Goal: Browse casually

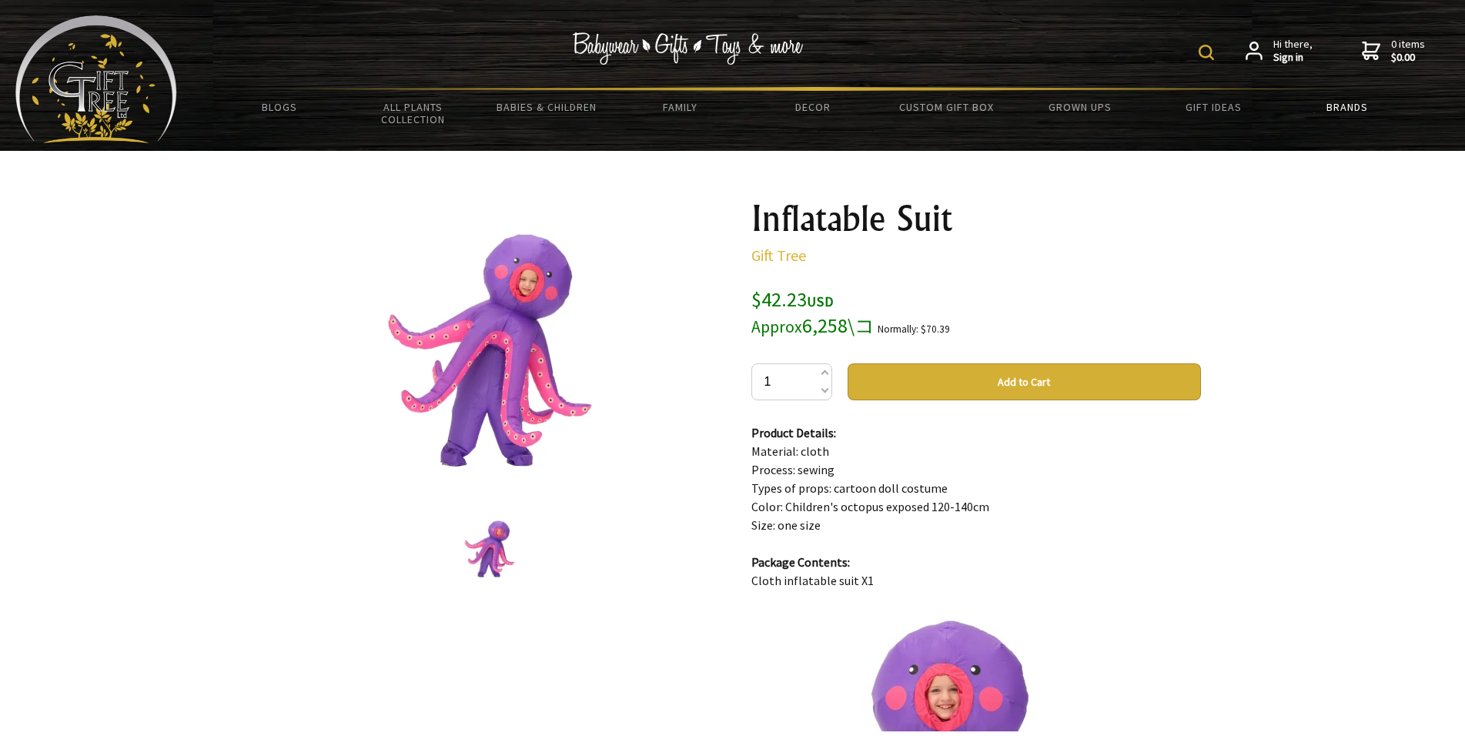
click at [1354, 109] on link "Brands" at bounding box center [1346, 107] width 133 height 32
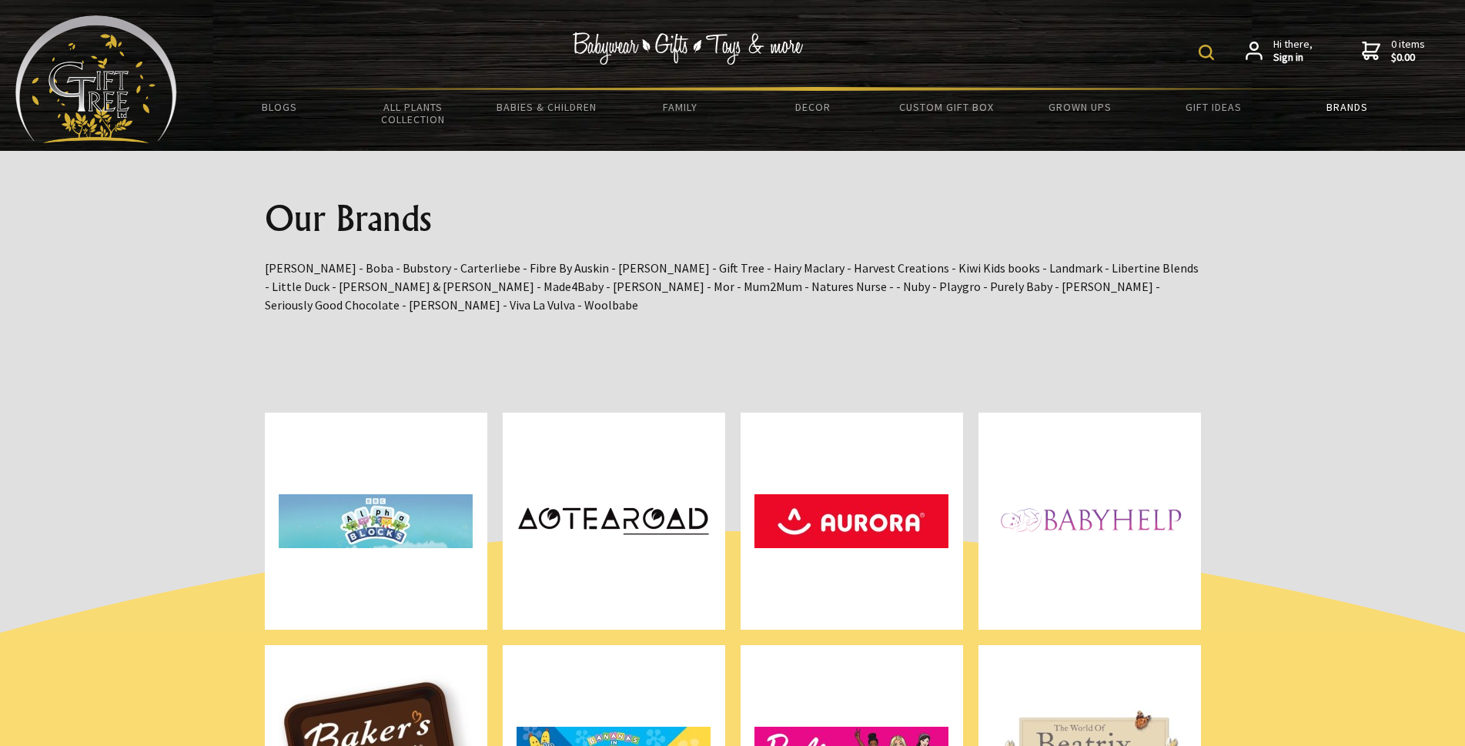
click at [1347, 102] on link "Brands" at bounding box center [1346, 107] width 133 height 32
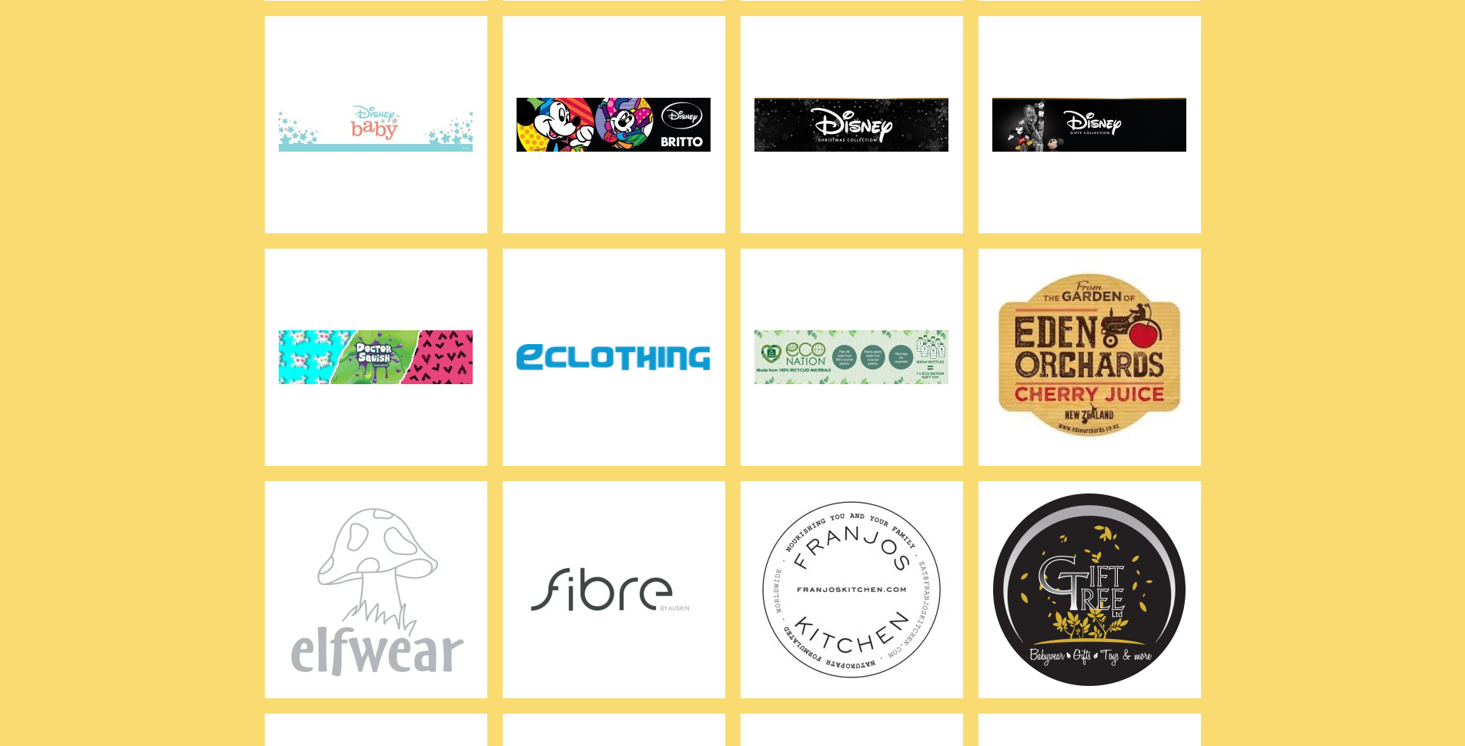
scroll to position [1567, 0]
